Goal: Task Accomplishment & Management: Manage account settings

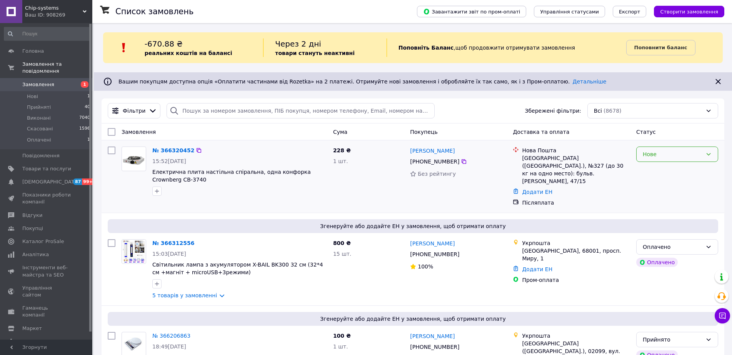
click at [709, 154] on icon at bounding box center [709, 154] width 6 height 6
click at [677, 172] on li "Прийнято" at bounding box center [677, 171] width 81 height 14
click at [154, 191] on icon "button" at bounding box center [157, 191] width 6 height 6
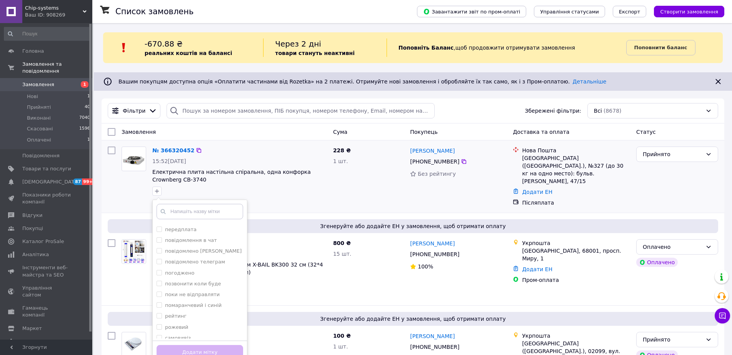
scroll to position [346, 0]
click at [160, 255] on input "погоджено" at bounding box center [159, 257] width 5 height 5
checkbox input "true"
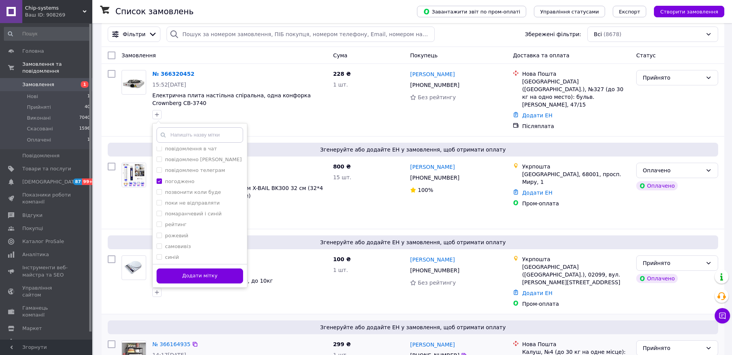
scroll to position [77, 0]
click at [182, 272] on button "Додати мітку" at bounding box center [200, 275] width 87 height 15
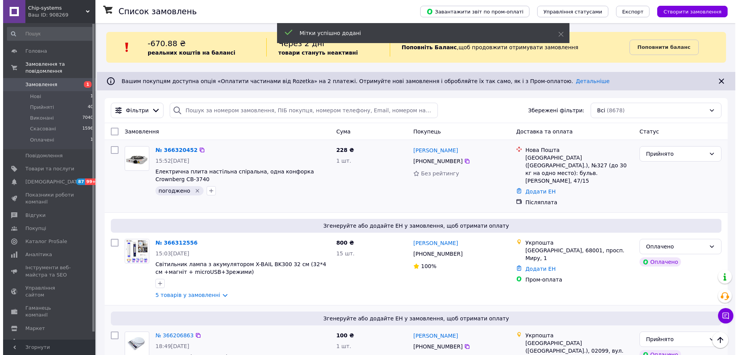
scroll to position [0, 0]
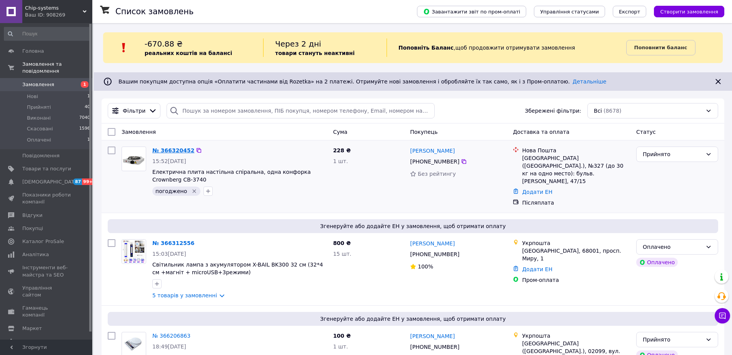
click at [176, 150] on link "№ 366320452" at bounding box center [173, 150] width 42 height 6
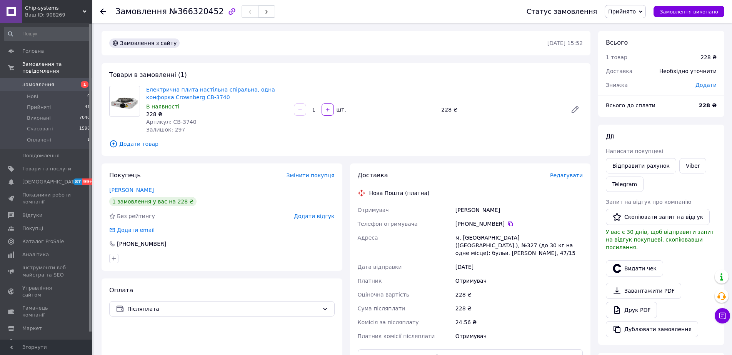
click at [572, 177] on span "Редагувати" at bounding box center [566, 175] width 33 height 6
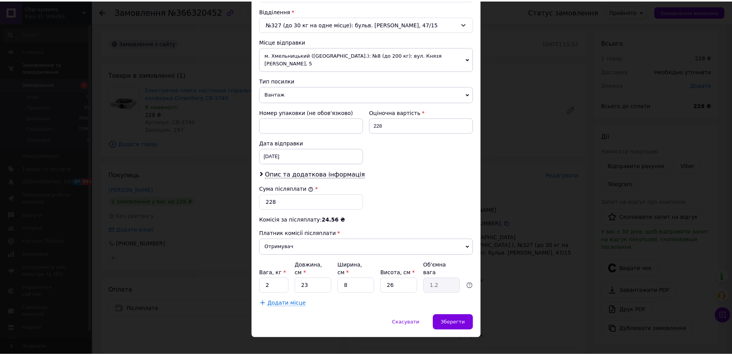
scroll to position [240, 0]
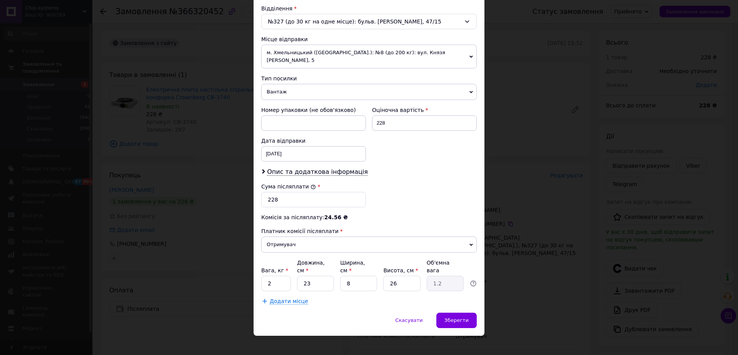
click at [454, 321] on div "Скасувати   Зберегти" at bounding box center [369, 324] width 231 height 23
click at [454, 318] on span "Зберегти" at bounding box center [457, 321] width 24 height 6
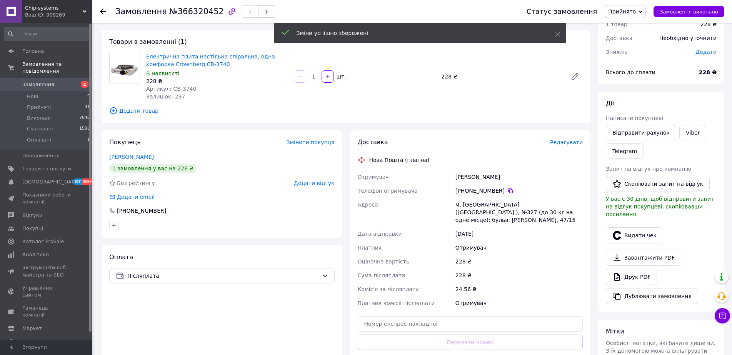
scroll to position [77, 0]
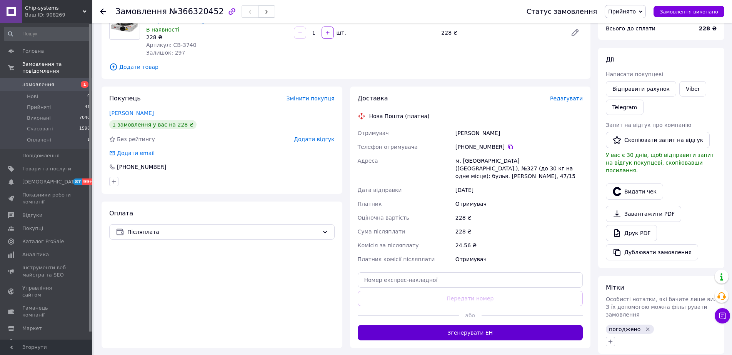
click at [467, 326] on button "Згенерувати ЕН" at bounding box center [471, 332] width 226 height 15
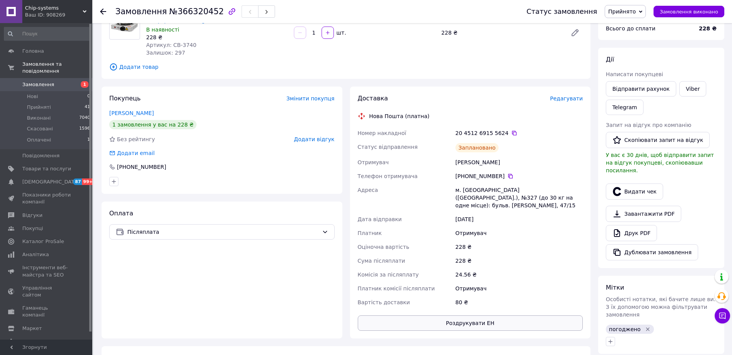
click at [471, 317] on button "Роздрукувати ЕН" at bounding box center [471, 323] width 226 height 15
click at [36, 81] on span "Замовлення" at bounding box center [38, 84] width 32 height 7
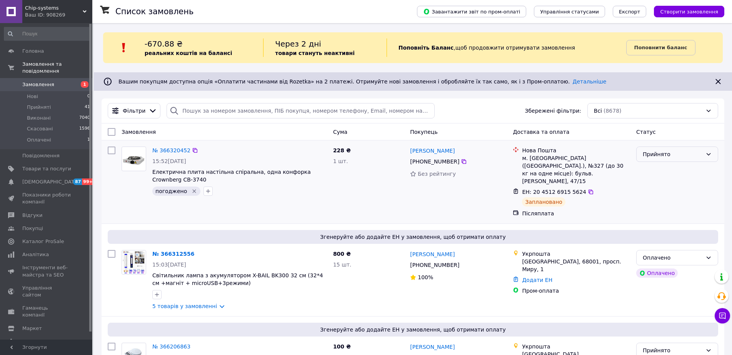
click at [710, 152] on icon at bounding box center [709, 154] width 6 height 6
click at [659, 176] on li "Виконано" at bounding box center [677, 171] width 81 height 14
click at [58, 135] on li "Оплачені 1" at bounding box center [47, 142] width 95 height 15
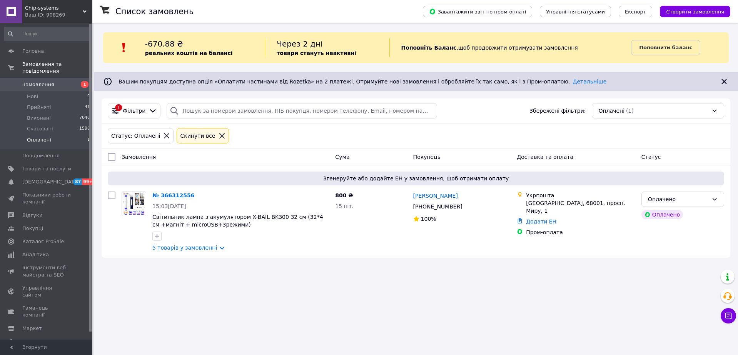
click at [56, 81] on span "Замовлення" at bounding box center [46, 84] width 49 height 7
